Goal: Task Accomplishment & Management: Complete application form

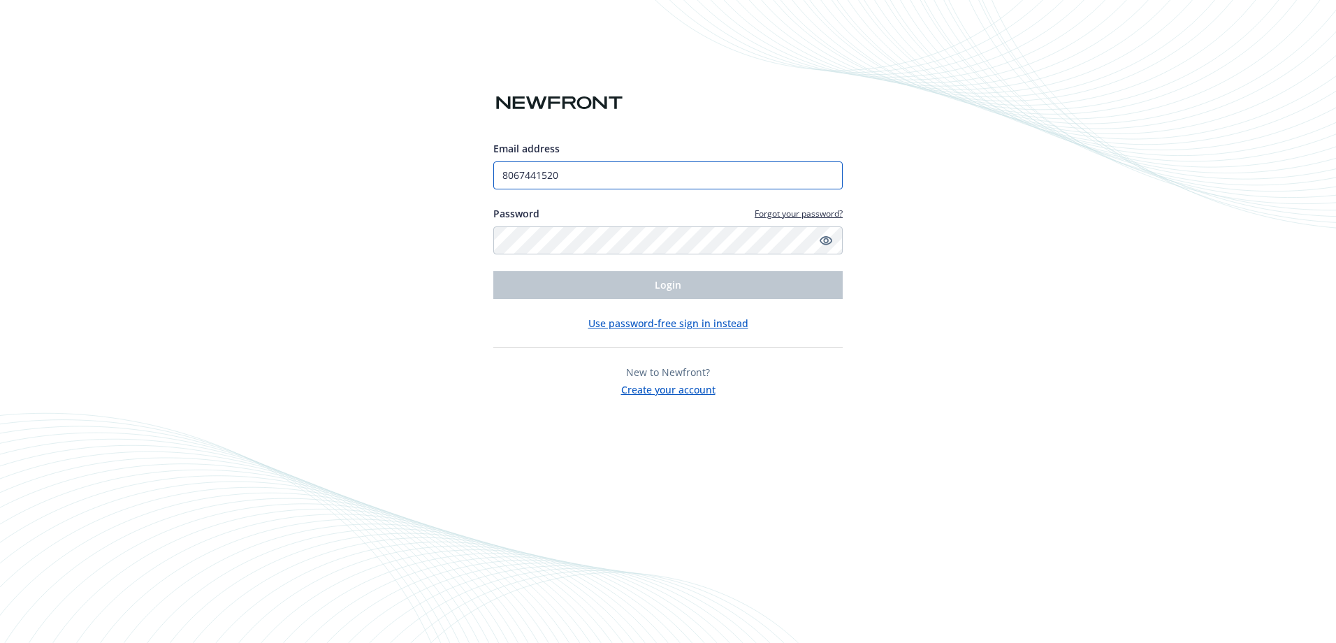
drag, startPoint x: 568, startPoint y: 180, endPoint x: 403, endPoint y: 173, distance: 165.0
click at [403, 173] on div "Email address 8067441520 Password Forgot your password? Login Use password-free…" at bounding box center [668, 321] width 1336 height 643
type input "[EMAIL_ADDRESS][DOMAIN_NAME]"
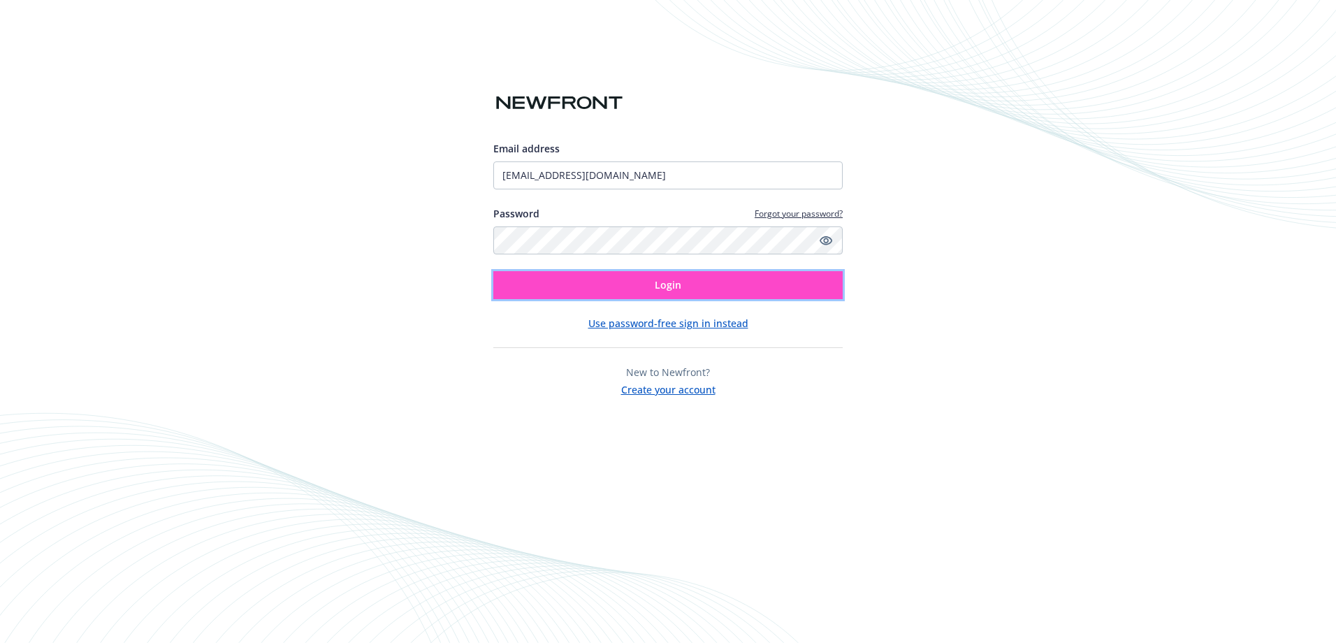
click at [576, 279] on button "Login" at bounding box center [667, 285] width 349 height 28
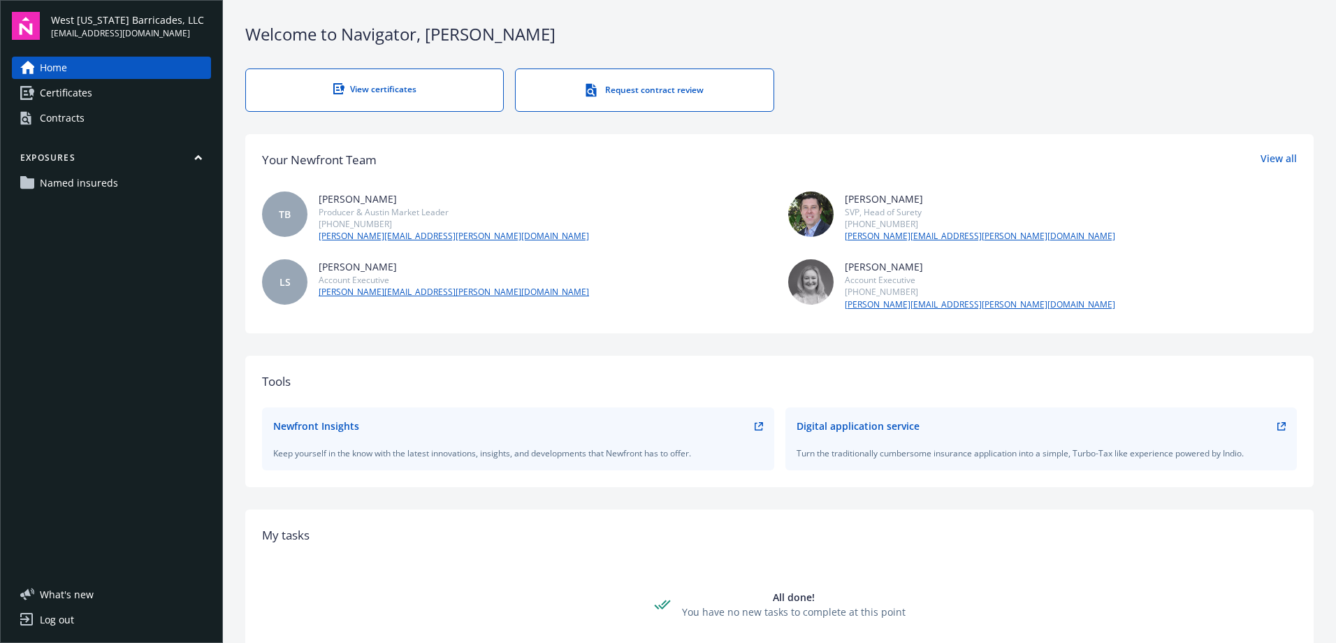
click at [65, 84] on span "Certificates" at bounding box center [66, 93] width 52 height 22
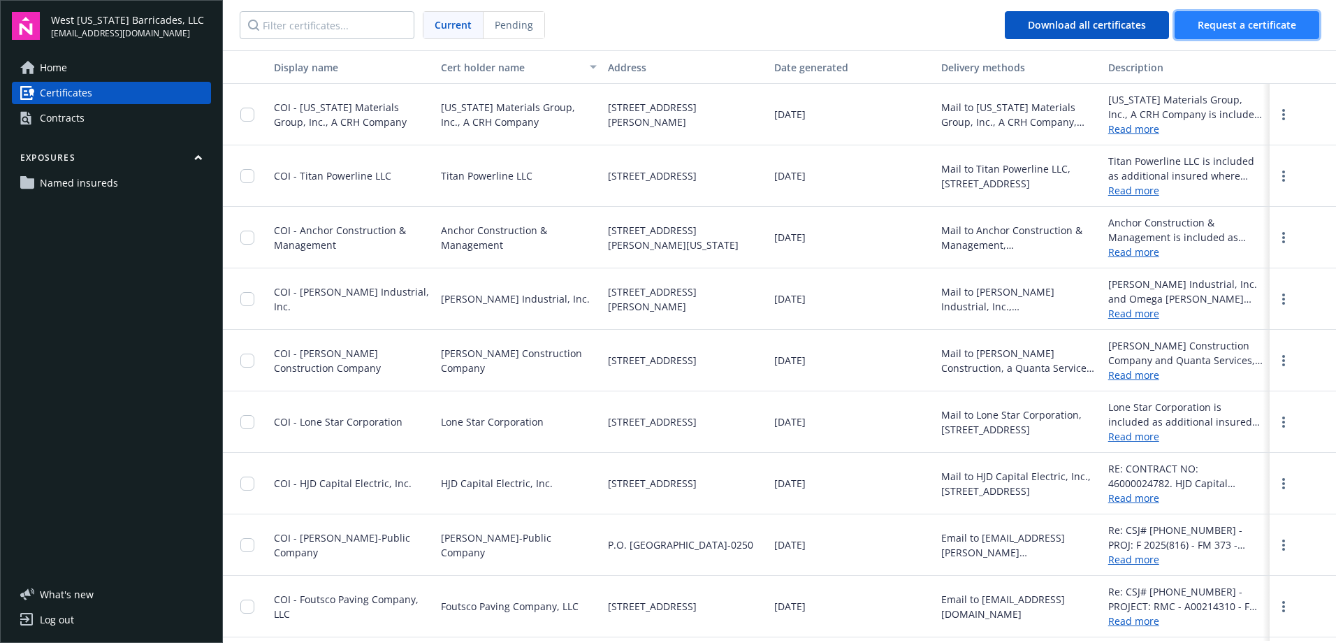
click at [1218, 32] on button "Request a certificate" at bounding box center [1247, 25] width 145 height 28
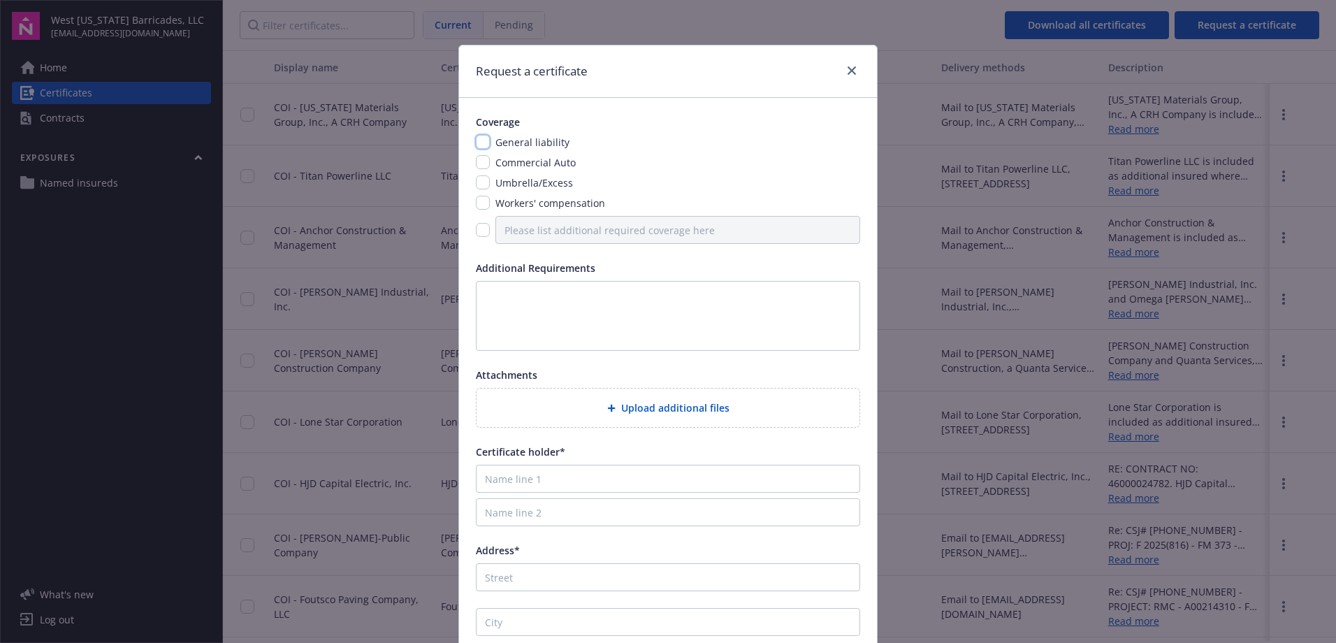
click at [483, 143] on input "checkbox" at bounding box center [483, 142] width 14 height 14
checkbox input "true"
click at [479, 164] on input "checkbox" at bounding box center [483, 162] width 14 height 14
checkbox input "true"
click at [479, 183] on input "checkbox" at bounding box center [483, 182] width 14 height 14
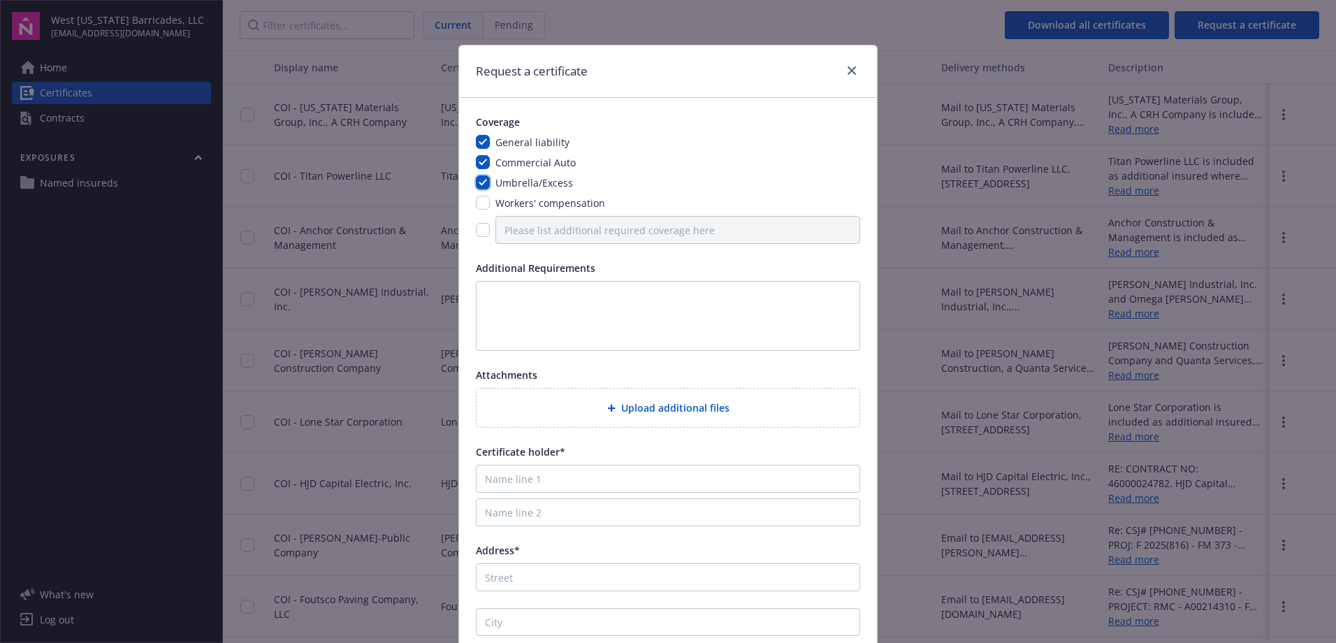
checkbox input "true"
click at [481, 198] on input "checkbox" at bounding box center [483, 203] width 14 height 14
checkbox input "true"
click at [488, 296] on textarea at bounding box center [668, 316] width 384 height 70
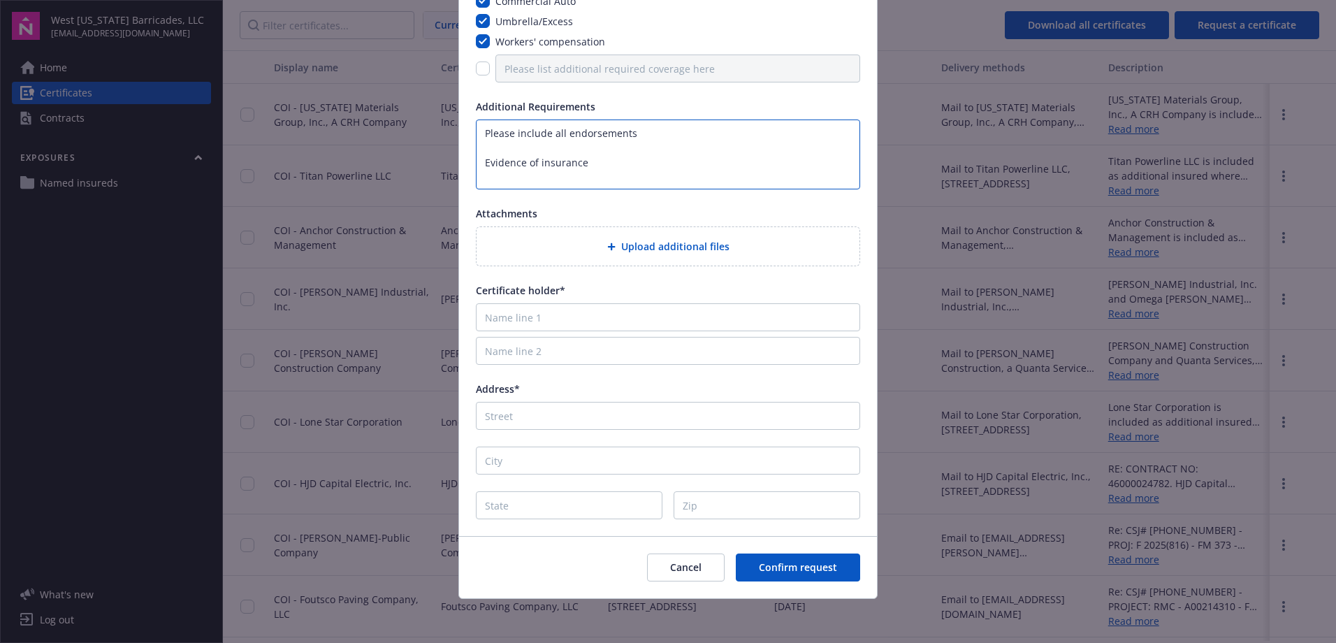
scroll to position [162, 0]
type textarea "Please include all endorsements Evidence of insurance"
drag, startPoint x: 563, startPoint y: 321, endPoint x: 1263, endPoint y: 496, distance: 721.8
click at [563, 321] on input "Name line 1" at bounding box center [668, 317] width 384 height 28
type input "United Supermarkets"
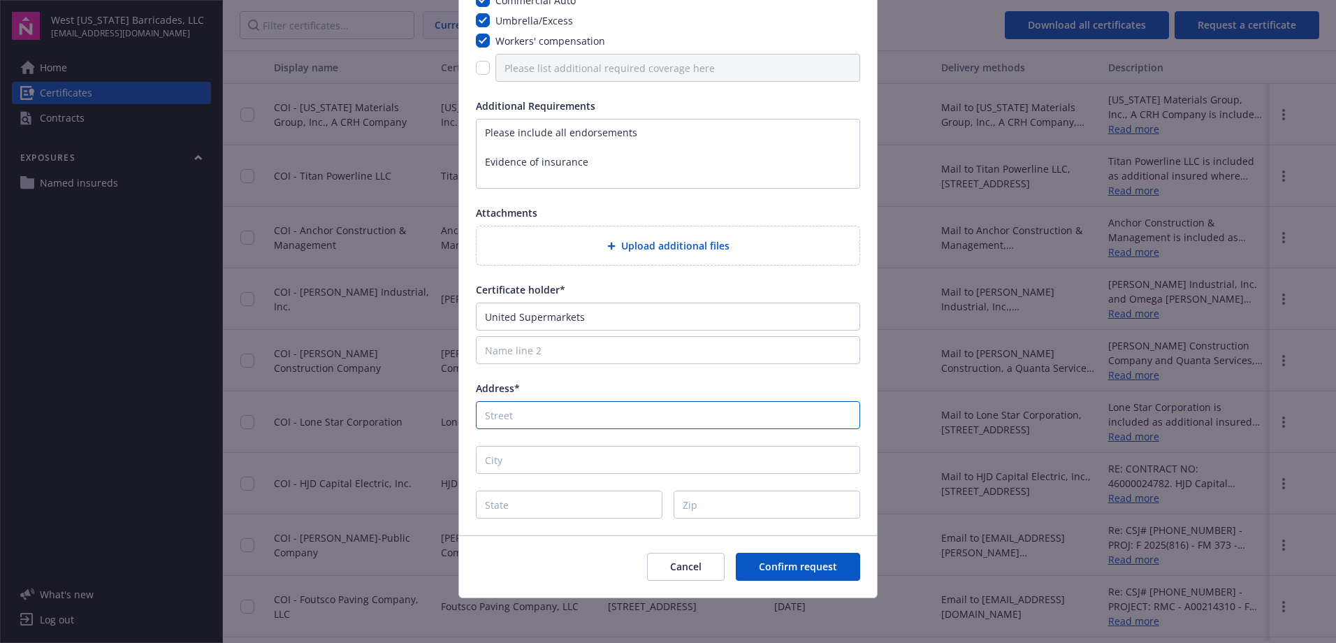
drag, startPoint x: 648, startPoint y: 412, endPoint x: 653, endPoint y: 423, distance: 12.2
click at [648, 412] on input "Address*" at bounding box center [668, 415] width 384 height 28
click at [534, 422] on input "Address*" at bounding box center [668, 415] width 384 height 28
paste input "[STREET_ADDRESS]"
type input "[STREET_ADDRESS]"
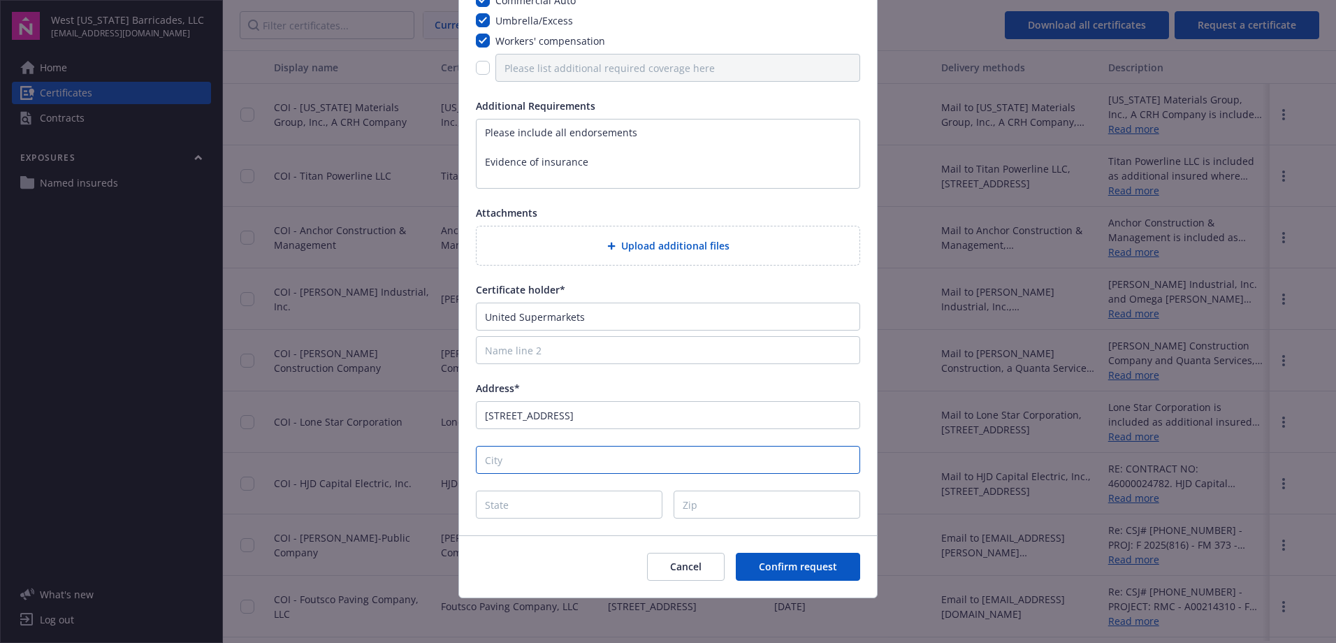
drag, startPoint x: 509, startPoint y: 459, endPoint x: 522, endPoint y: 484, distance: 28.4
click at [509, 459] on input "City" at bounding box center [668, 460] width 384 height 28
paste input "Lubbock"
type input "Lubbock"
click at [526, 500] on input "State" at bounding box center [569, 505] width 187 height 28
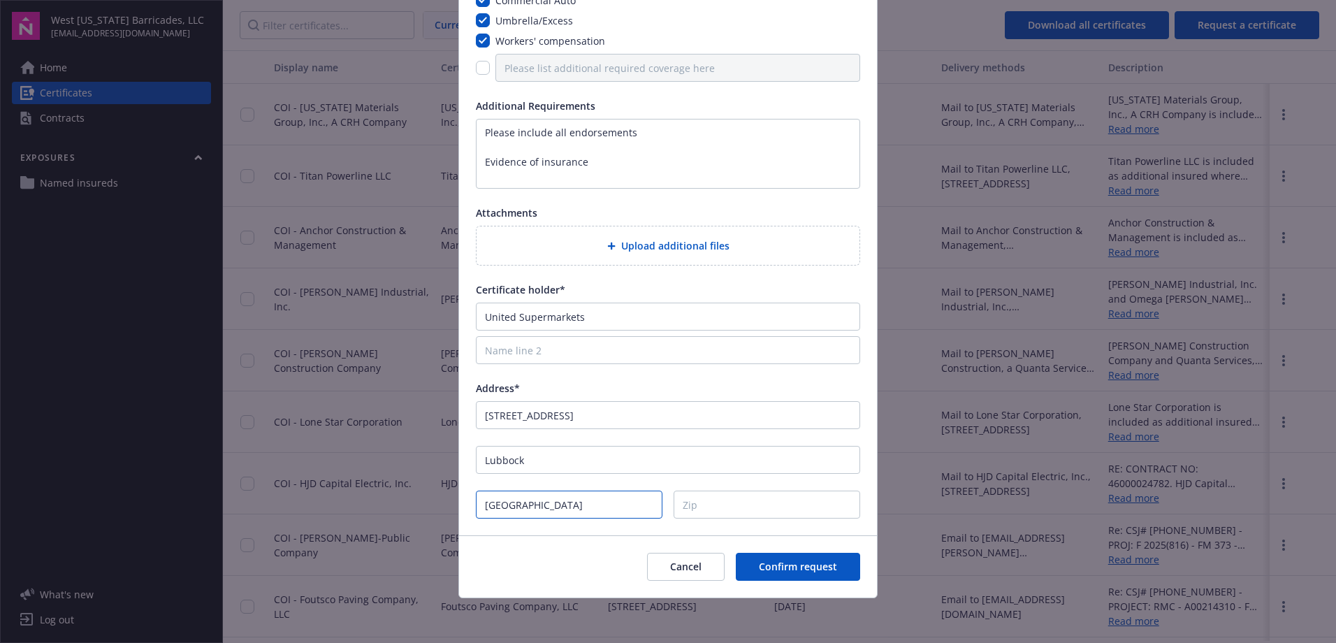
type input "[GEOGRAPHIC_DATA]"
click at [726, 509] on input "Zip" at bounding box center [767, 505] width 187 height 28
type input "79423"
click at [780, 565] on span "Confirm request" at bounding box center [798, 566] width 78 height 13
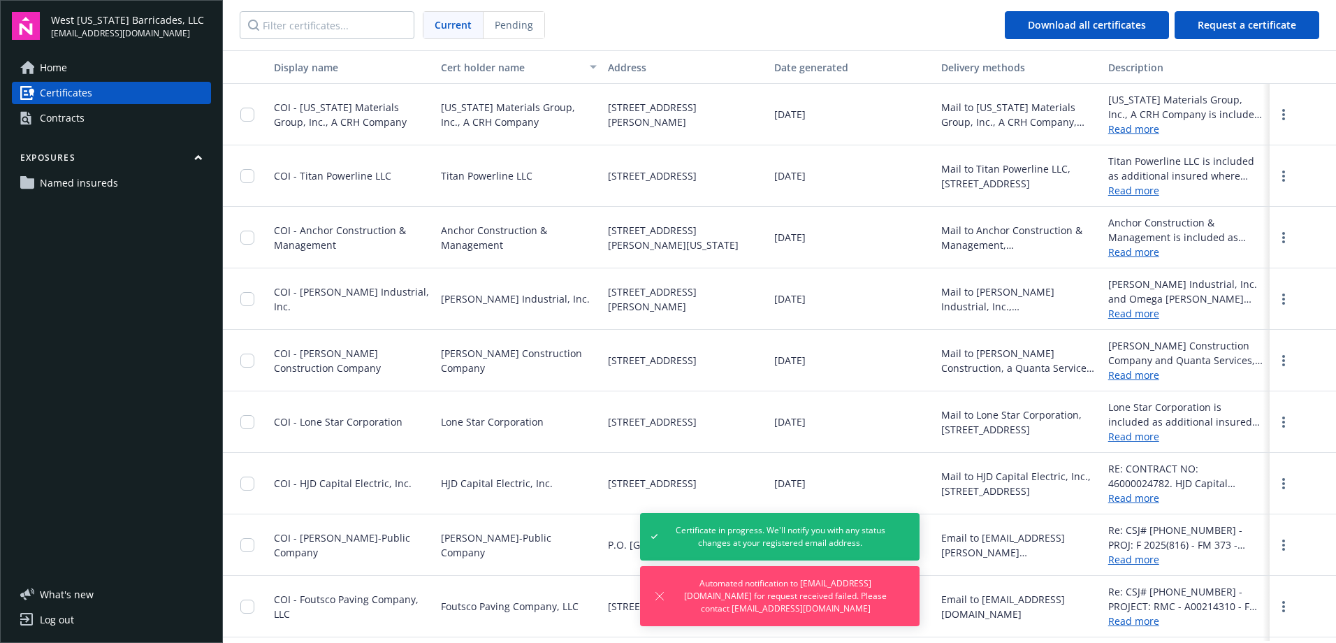
click at [62, 96] on span "Certificates" at bounding box center [66, 93] width 52 height 22
